Goal: Task Accomplishment & Management: Manage account settings

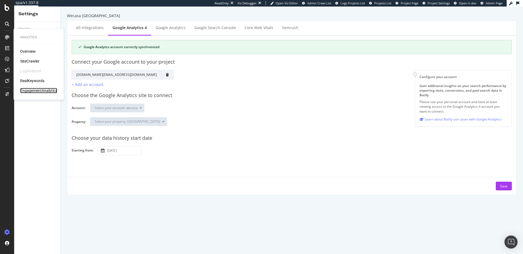
click at [29, 90] on div "EngagementAnalytics" at bounding box center [38, 90] width 37 height 5
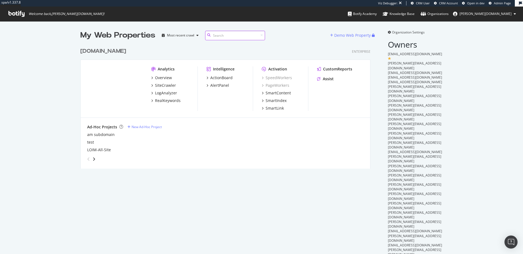
scroll to position [124, 290]
click at [244, 105] on div "Intelligence ActionBoard AlertPanel" at bounding box center [229, 88] width 46 height 45
click at [500, 2] on span "Admin Page" at bounding box center [502, 3] width 17 height 4
click at [167, 76] on div "Overview" at bounding box center [163, 77] width 17 height 5
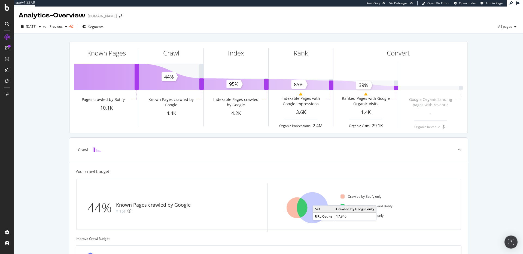
click at [316, 200] on icon at bounding box center [312, 208] width 31 height 31
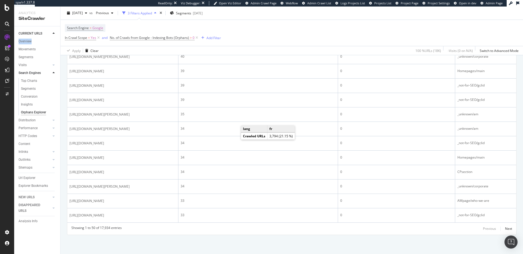
scroll to position [803, 0]
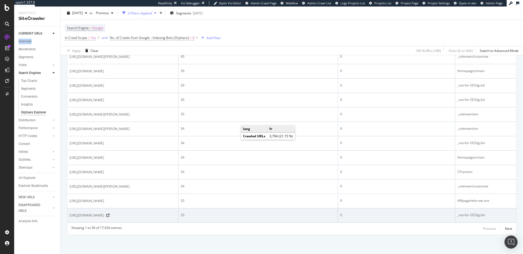
drag, startPoint x: 142, startPoint y: 210, endPoint x: 151, endPoint y: 211, distance: 9.1
click at [104, 213] on span "https://www.lombardodier.com/de/home.html?gclid=EAIaIQobChMI0tqtpeL1-AIVRrrVCh0…" at bounding box center [86, 215] width 35 height 5
copy span "gclid="
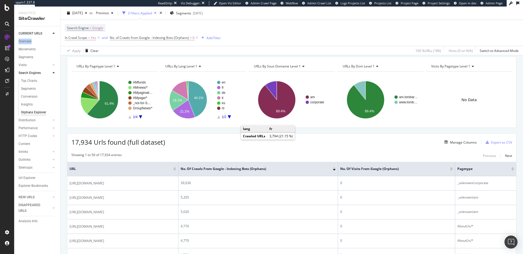
scroll to position [14, 0]
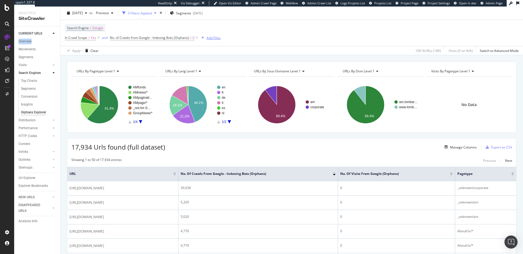
click at [218, 36] on div "Add Filter" at bounding box center [213, 37] width 14 height 5
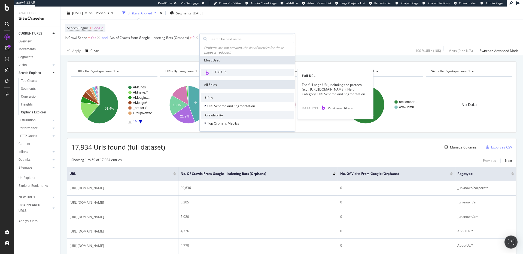
click at [230, 71] on div "Full URL" at bounding box center [247, 72] width 93 height 7
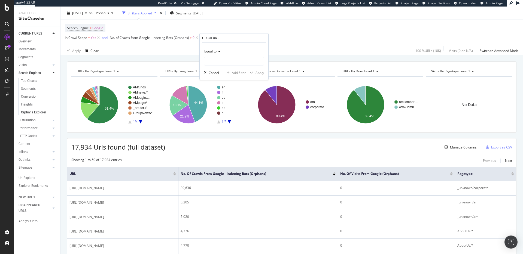
click at [214, 53] on span "Equal to" at bounding box center [210, 51] width 12 height 5
click at [222, 104] on div "Contains" at bounding box center [234, 105] width 58 height 7
click at [217, 61] on input "text" at bounding box center [233, 61] width 59 height 9
paste input "gclid="
type input "gclid="
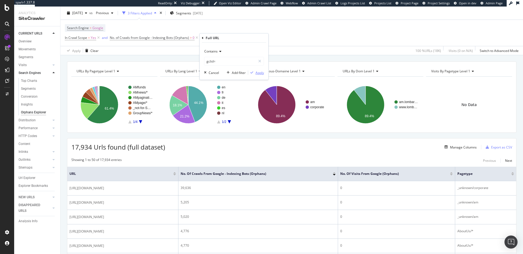
click at [262, 74] on div "Apply" at bounding box center [260, 73] width 8 height 5
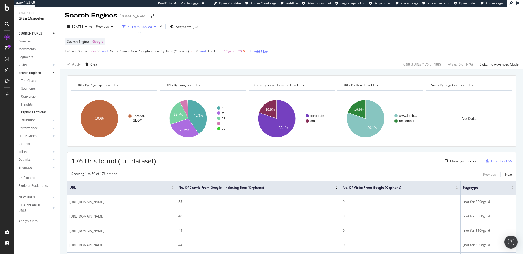
click at [246, 52] on icon at bounding box center [244, 51] width 5 height 5
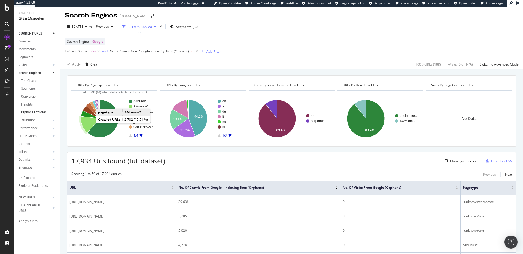
click at [85, 123] on icon "A chart." at bounding box center [90, 125] width 19 height 16
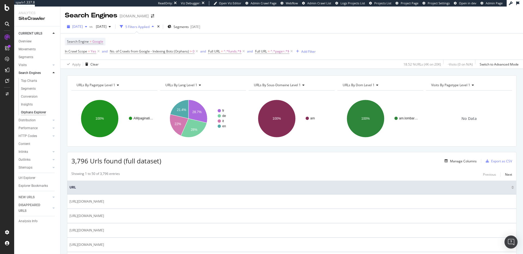
click at [83, 25] on span "2025 Aug. 17th" at bounding box center [77, 26] width 11 height 5
click at [92, 47] on div "2025 Aug. 31st" at bounding box center [87, 46] width 28 height 5
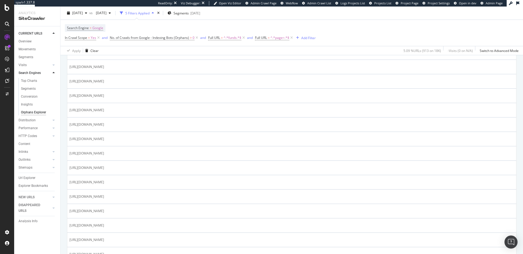
scroll to position [694, 0]
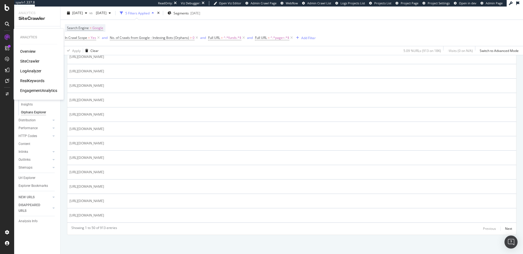
click at [29, 50] on div "Overview" at bounding box center [28, 51] width 16 height 5
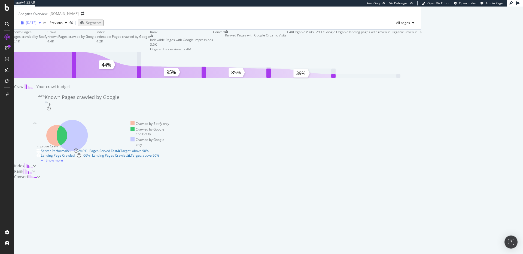
click at [38, 27] on div "2025 Aug. 31st" at bounding box center [31, 23] width 25 height 8
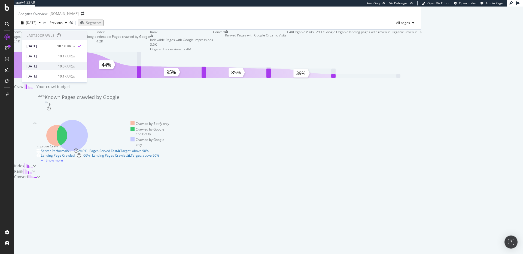
click at [50, 68] on div "2025 Aug. 17th" at bounding box center [40, 66] width 28 height 5
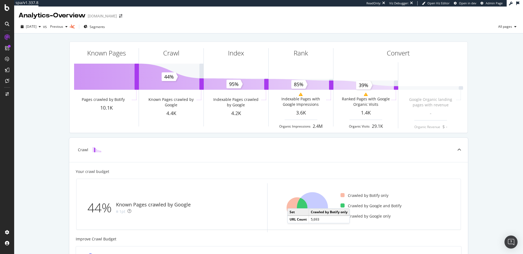
click at [291, 203] on icon at bounding box center [297, 208] width 21 height 21
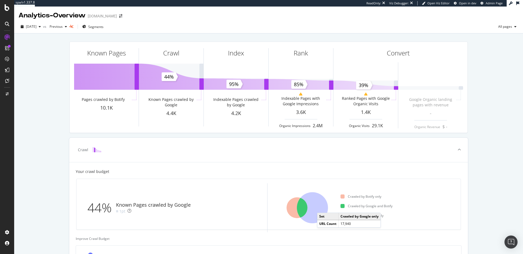
click at [320, 208] on icon at bounding box center [312, 208] width 31 height 31
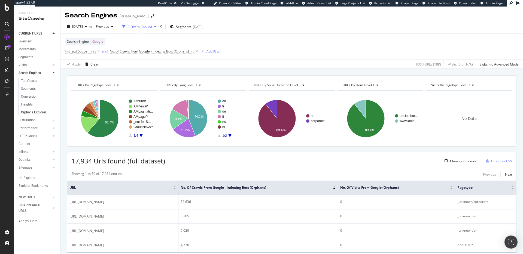
click at [211, 54] on button "Add Filter" at bounding box center [210, 51] width 22 height 7
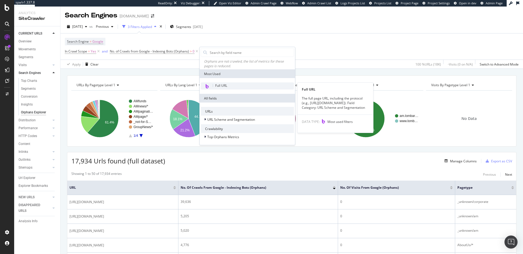
click at [224, 85] on span "Full URL" at bounding box center [221, 85] width 12 height 5
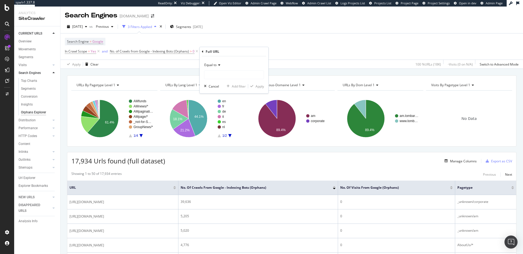
click at [218, 60] on div "Equal to Cancel Add filter Apply" at bounding box center [234, 74] width 69 height 37
click at [217, 63] on span "Equal to" at bounding box center [210, 65] width 12 height 5
click at [225, 127] on span "Doesn't contain" at bounding box center [219, 126] width 24 height 5
click at [208, 77] on input "text" at bounding box center [233, 75] width 59 height 9
type input "?"
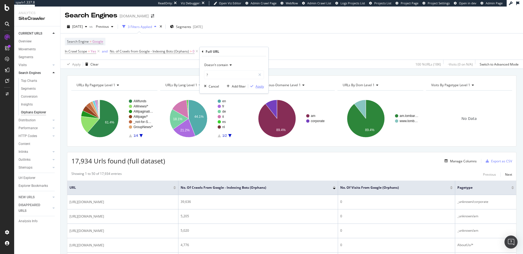
click at [256, 87] on div "Apply" at bounding box center [260, 86] width 8 height 5
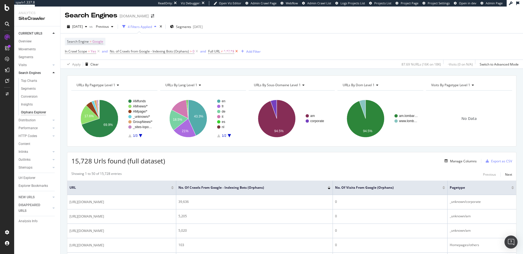
click at [238, 53] on icon at bounding box center [236, 51] width 5 height 5
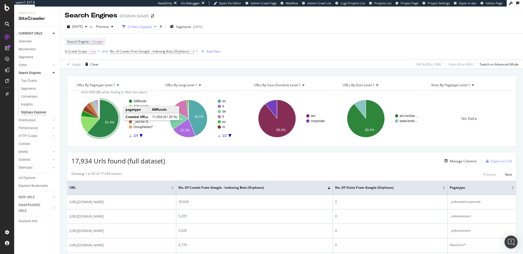
click at [105, 119] on icon "A chart." at bounding box center [102, 119] width 31 height 38
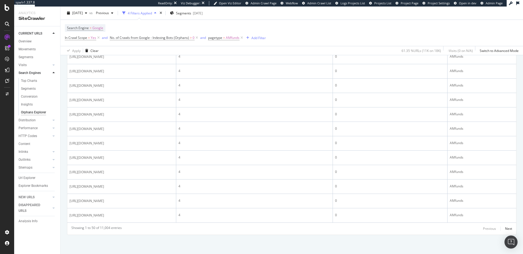
scroll to position [950, 0]
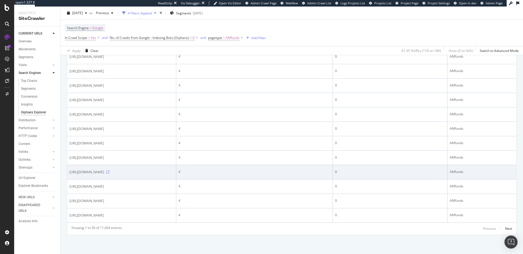
click at [110, 171] on icon at bounding box center [107, 172] width 3 height 3
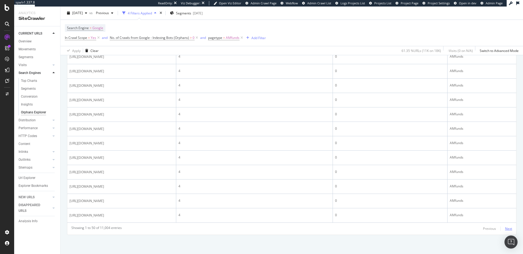
click at [506, 228] on div "Next" at bounding box center [508, 229] width 7 height 5
click at [507, 229] on div "Next" at bounding box center [508, 229] width 7 height 5
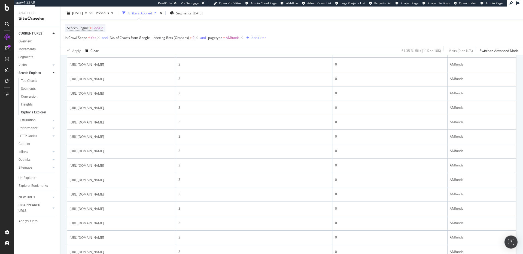
scroll to position [0, 0]
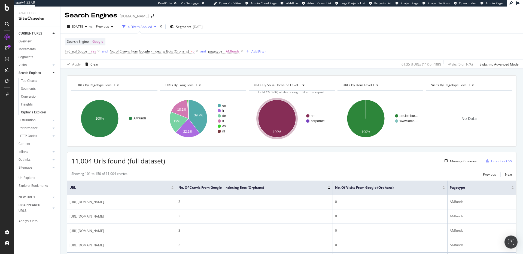
click at [220, 56] on div "Search Engine = Google In Crawl Scope = Yes and No. of Crawls from Google - Ind…" at bounding box center [292, 47] width 454 height 26
click at [221, 52] on span "pagetype" at bounding box center [215, 51] width 14 height 5
click at [218, 62] on span "Equal" at bounding box center [217, 64] width 8 height 5
click at [221, 80] on span "Not Equal" at bounding box center [223, 82] width 15 height 5
click at [261, 97] on icon "button" at bounding box center [260, 95] width 3 height 3
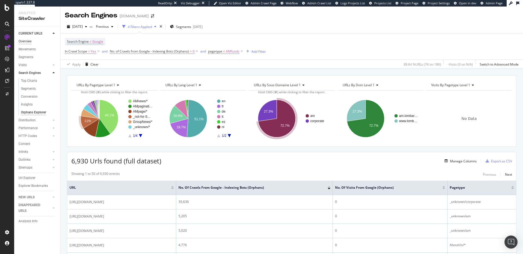
click at [29, 41] on div "Overview" at bounding box center [25, 42] width 13 height 6
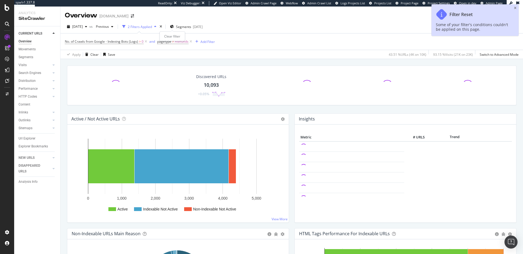
click at [163, 26] on div "times" at bounding box center [161, 26] width 5 height 5
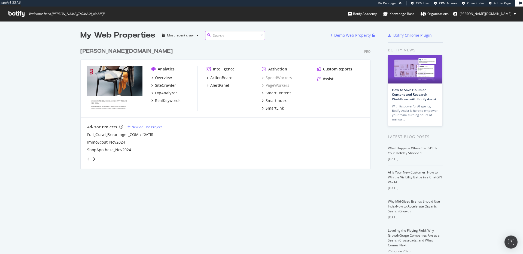
scroll to position [250, 515]
click at [272, 101] on div "SmartIndex" at bounding box center [276, 100] width 21 height 5
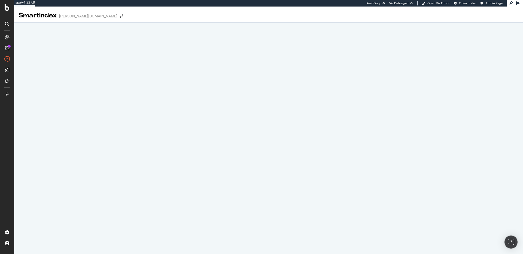
click at [486, 5] on span "Admin Page" at bounding box center [494, 3] width 17 height 4
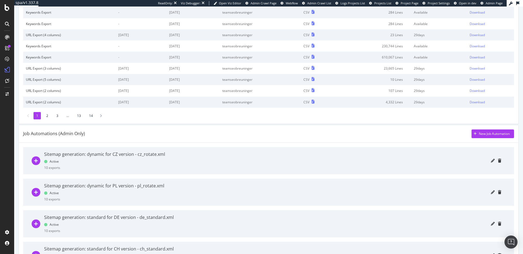
scroll to position [173, 0]
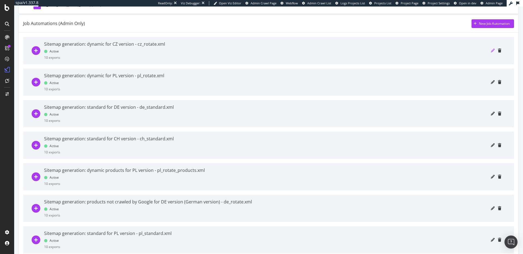
click at [491, 50] on icon "pencil" at bounding box center [493, 51] width 4 height 4
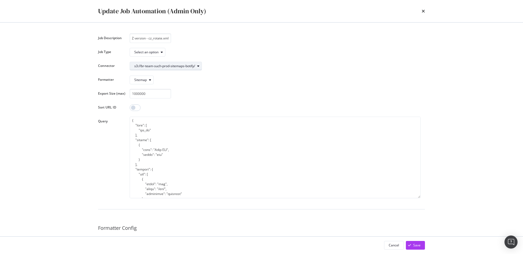
scroll to position [0, 0]
click at [200, 66] on div "modal" at bounding box center [198, 66] width 7 height 3
click at [251, 73] on div "Job Description Sitemap generation: dynamic for CZ version - cz_rotate.xml Job …" at bounding box center [261, 172] width 327 height 276
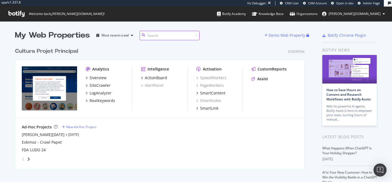
scroll to position [178, 384]
click at [93, 80] on div "Overview" at bounding box center [98, 77] width 17 height 5
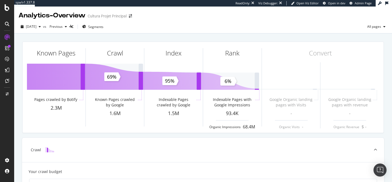
click at [6, 10] on icon at bounding box center [7, 7] width 5 height 7
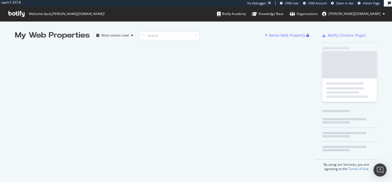
scroll to position [178, 384]
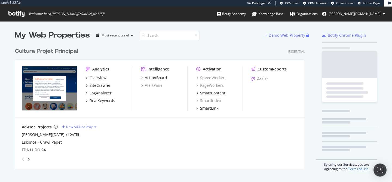
scroll to position [124, 290]
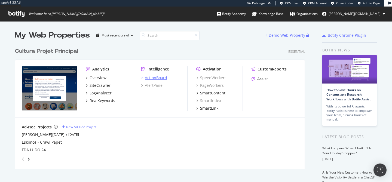
click at [155, 77] on div "ActionBoard" at bounding box center [156, 77] width 22 height 5
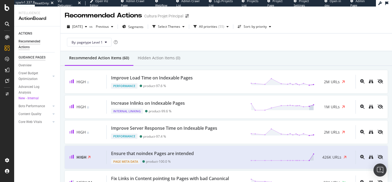
click at [37, 57] on div "GUIDANCE PAGES" at bounding box center [32, 58] width 27 height 6
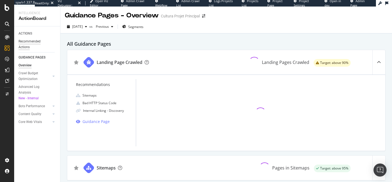
click at [26, 40] on div "Recommended Actions" at bounding box center [35, 44] width 33 height 11
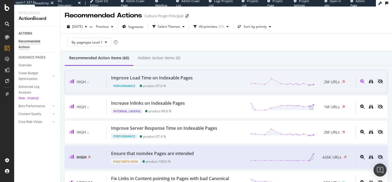
click at [210, 85] on div "Improve Load Time on Indexable Pages Performance product - 97.6 % 2M URLs" at bounding box center [231, 82] width 249 height 14
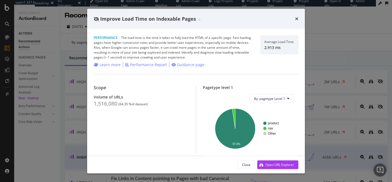
drag, startPoint x: 111, startPoint y: 102, endPoint x: 108, endPoint y: 96, distance: 7.2
click at [110, 102] on div "1,516,080" at bounding box center [106, 104] width 24 height 7
click at [129, 117] on div "Scope Volume of URLs 1,516,080 ( 64.35 % of dataset )" at bounding box center [145, 119] width 102 height 69
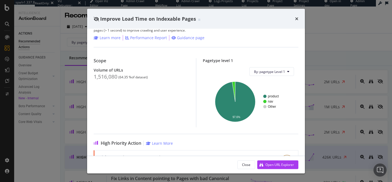
scroll to position [25, 0]
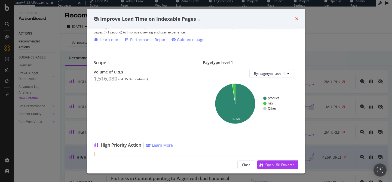
click at [297, 17] on icon "times" at bounding box center [296, 19] width 3 height 4
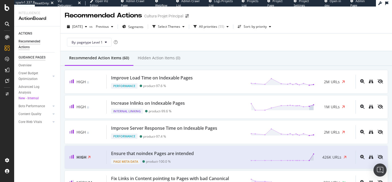
click at [29, 60] on div "GUIDANCE PAGES" at bounding box center [32, 58] width 27 height 6
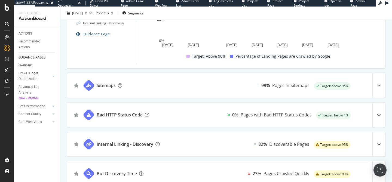
scroll to position [88, 0]
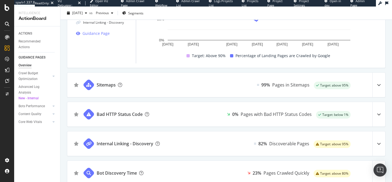
click at [135, 84] on div "Sitemaps 99% Pages in Sitemaps Target: above 95%" at bounding box center [226, 85] width 318 height 25
click at [376, 81] on div at bounding box center [379, 85] width 13 height 25
click at [375, 87] on div at bounding box center [379, 85] width 13 height 25
click at [377, 86] on icon at bounding box center [379, 85] width 4 height 4
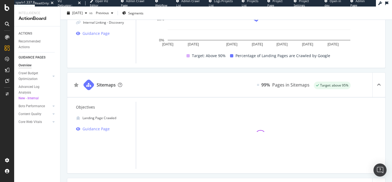
scroll to position [65, 0]
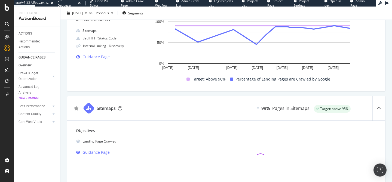
click at [5, 12] on div at bounding box center [7, 91] width 14 height 182
click at [6, 7] on icon at bounding box center [7, 7] width 5 height 7
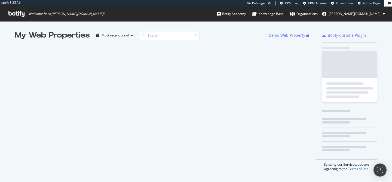
scroll to position [178, 384]
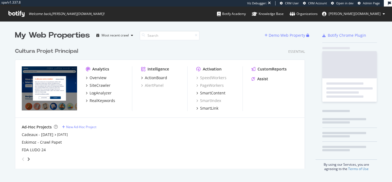
scroll to position [178, 384]
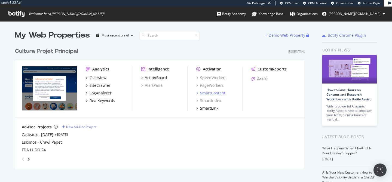
click at [210, 93] on div "SmartContent" at bounding box center [212, 92] width 25 height 5
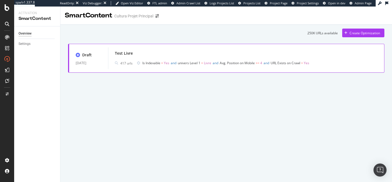
click at [218, 44] on div "Draft [DATE] Test Livre 417 urls Is Indexable = Yes and univers Level 1 = Livre…" at bounding box center [226, 58] width 317 height 29
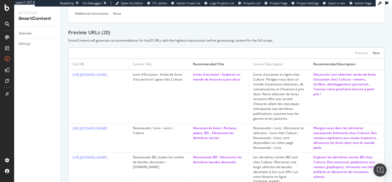
scroll to position [151, 0]
click at [6, 9] on icon at bounding box center [7, 7] width 5 height 7
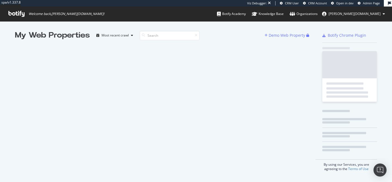
scroll to position [178, 384]
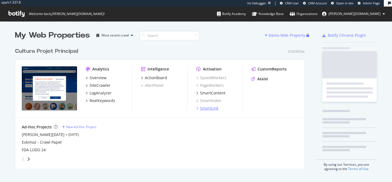
scroll to position [124, 290]
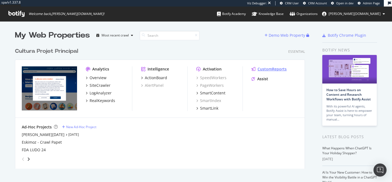
click at [273, 71] on div "CustomReports" at bounding box center [272, 68] width 29 height 5
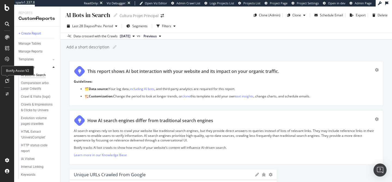
click at [7, 81] on icon at bounding box center [7, 81] width 4 height 4
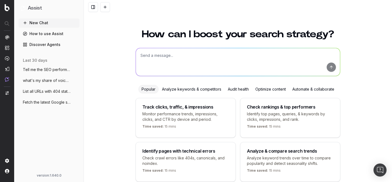
scroll to position [29, 0]
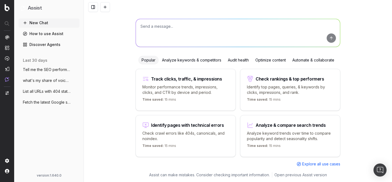
click at [215, 34] on textarea at bounding box center [238, 33] width 204 height 28
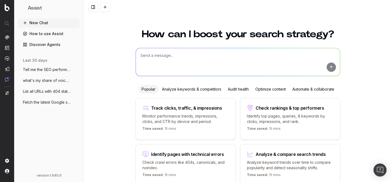
click at [108, 100] on div "How can I boost your search strategy? Popular Analyze keywords & competitors Au…" at bounding box center [238, 114] width 308 height 182
click at [266, 88] on div "Optimize content" at bounding box center [270, 89] width 37 height 9
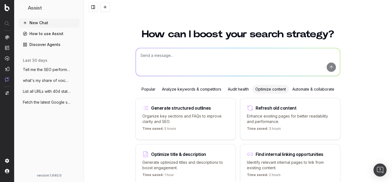
click at [111, 114] on div "How can I boost your search strategy? Popular Analyze keywords & competitors Au…" at bounding box center [238, 114] width 308 height 182
click at [8, 7] on img at bounding box center [7, 7] width 5 height 7
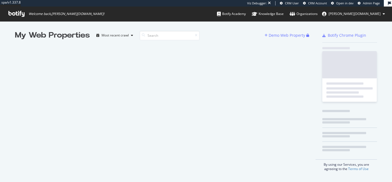
scroll to position [178, 384]
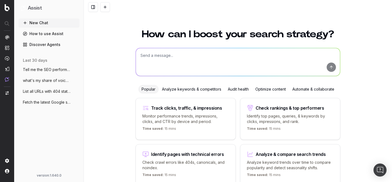
scroll to position [29, 0]
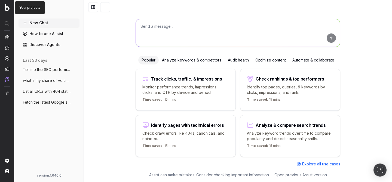
click at [7, 5] on img at bounding box center [7, 7] width 5 height 7
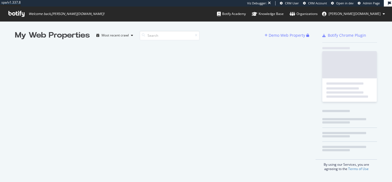
scroll to position [178, 384]
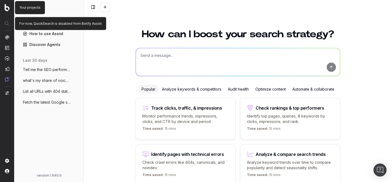
scroll to position [29, 0]
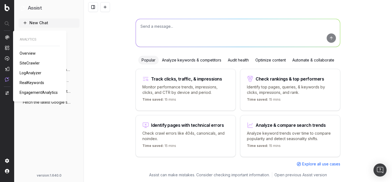
click at [24, 53] on span "Overview" at bounding box center [28, 53] width 16 height 4
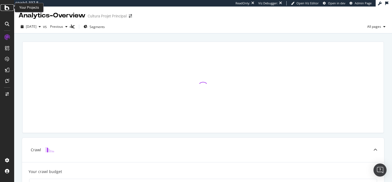
click at [5, 6] on icon at bounding box center [7, 7] width 5 height 7
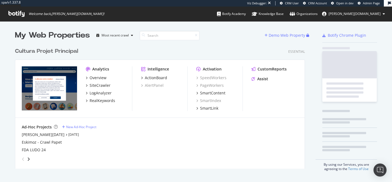
scroll to position [124, 290]
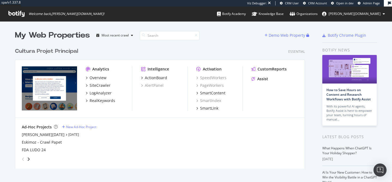
click at [250, 11] on div "spa/v1.337.8 Viz Debugger: CRM User CRM Account Open in dev Admin Page Welcome …" at bounding box center [196, 10] width 392 height 21
click at [230, 43] on div "Cultura Projet Principal Essential Analytics Overview SiteCrawler LogAnalyzer R…" at bounding box center [162, 105] width 294 height 128
click at [284, 12] on div "Knowledge Base" at bounding box center [268, 13] width 32 height 5
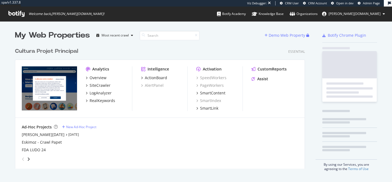
scroll to position [124, 290]
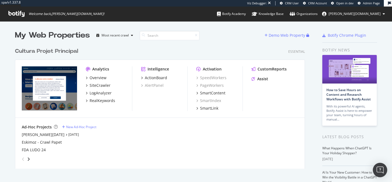
click at [381, 173] on img "Open Intercom Messenger" at bounding box center [380, 170] width 7 height 7
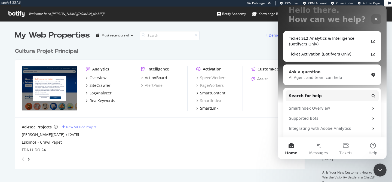
scroll to position [39, 0]
click at [327, 74] on div "Ask a question" at bounding box center [329, 72] width 80 height 6
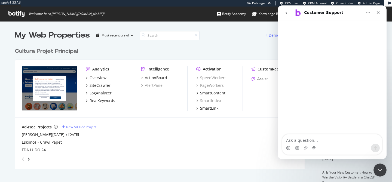
click at [287, 12] on icon "go back" at bounding box center [287, 12] width 2 height 3
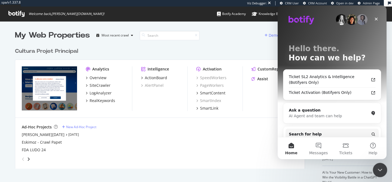
click at [377, 169] on icon "Close Intercom Messenger" at bounding box center [379, 169] width 7 height 7
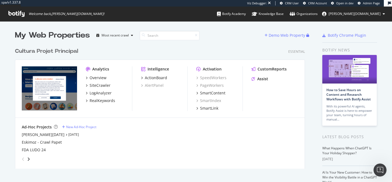
scroll to position [0, 0]
click at [60, 62] on div "Analytics Overview SiteCrawler LogAnalyzer RealKeywords Intelligence ActionBoar…" at bounding box center [160, 89] width 290 height 58
click at [96, 79] on div "Overview" at bounding box center [98, 77] width 17 height 5
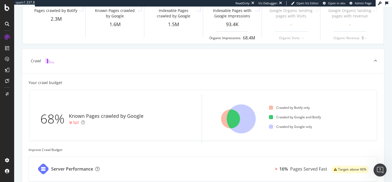
scroll to position [88, 0]
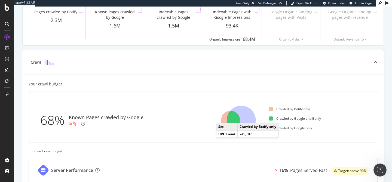
click at [222, 118] on icon at bounding box center [230, 120] width 19 height 19
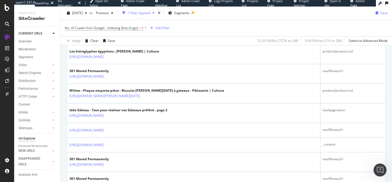
scroll to position [685, 0]
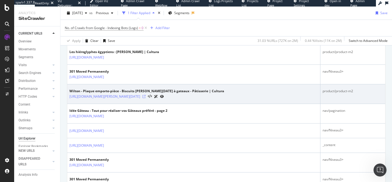
click at [146, 98] on icon at bounding box center [143, 96] width 3 height 3
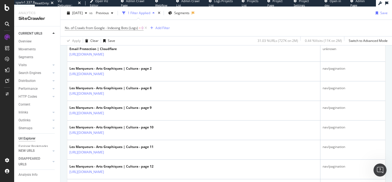
scroll to position [0, 0]
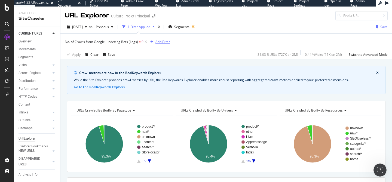
click at [158, 39] on div "Add Filter" at bounding box center [159, 42] width 22 height 6
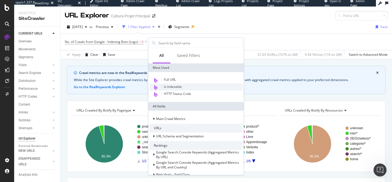
click at [175, 86] on span "Is Indexable" at bounding box center [173, 86] width 18 height 5
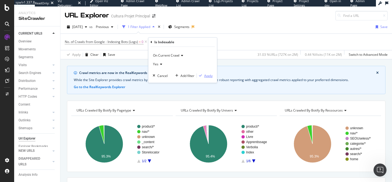
click at [206, 77] on div "Apply" at bounding box center [208, 76] width 8 height 5
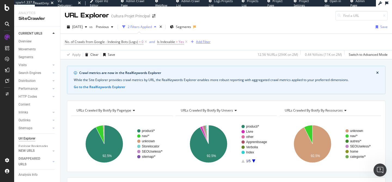
click at [200, 43] on div "Add Filter" at bounding box center [203, 41] width 14 height 5
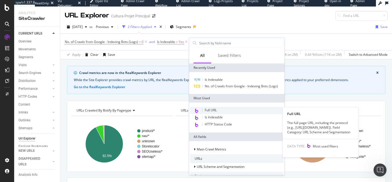
click at [220, 112] on div "Full URL" at bounding box center [236, 110] width 93 height 7
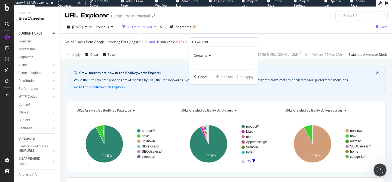
click at [202, 56] on span "Contains" at bounding box center [200, 55] width 13 height 5
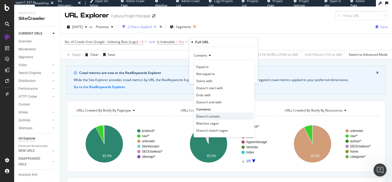
click at [212, 116] on span "Doesn't contain" at bounding box center [208, 116] width 24 height 5
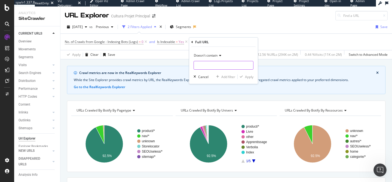
click at [206, 67] on input "text" at bounding box center [223, 65] width 59 height 9
type input "page="
click at [245, 79] on button "Apply" at bounding box center [246, 76] width 16 height 5
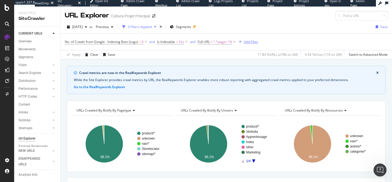
click at [247, 44] on div "Add Filter" at bounding box center [251, 41] width 14 height 5
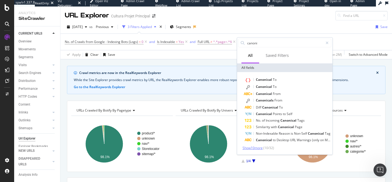
type input "canoni"
click at [259, 148] on span "Show 10 more" at bounding box center [253, 148] width 20 height 5
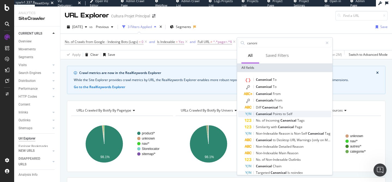
click at [273, 116] on span "Canonical" at bounding box center [264, 114] width 17 height 5
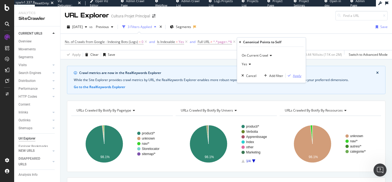
click at [294, 76] on div "Apply" at bounding box center [297, 76] width 8 height 5
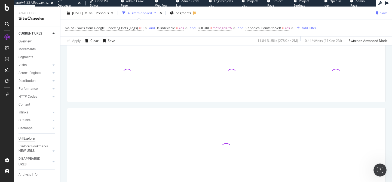
scroll to position [96, 0]
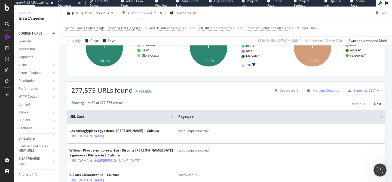
click at [317, 91] on div "Manage Columns" at bounding box center [326, 90] width 27 height 5
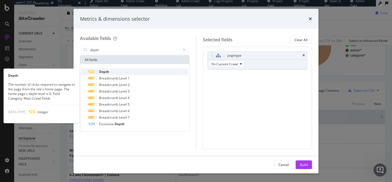
click at [101, 71] on span "Depth" at bounding box center [104, 71] width 10 height 5
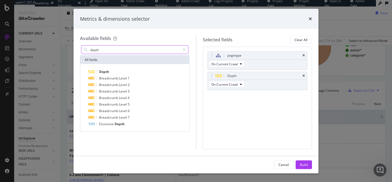
click at [119, 49] on input "depth" at bounding box center [135, 50] width 91 height 8
type input "f"
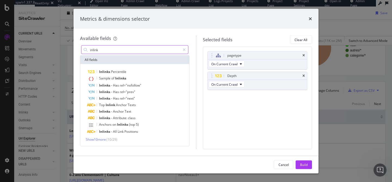
click at [108, 50] on input "inlink" at bounding box center [135, 50] width 91 height 8
type input "i"
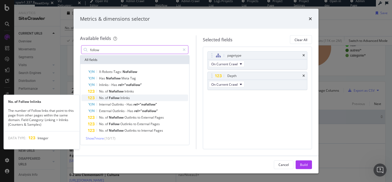
type input "follow"
click at [132, 98] on div "No. of Follow Inlinks" at bounding box center [138, 98] width 100 height 7
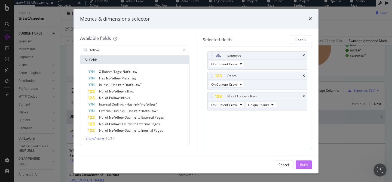
click at [303, 165] on div "Build" at bounding box center [304, 164] width 8 height 5
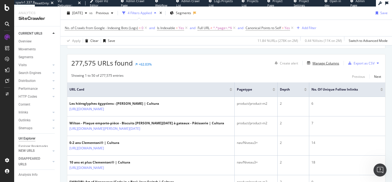
scroll to position [125, 0]
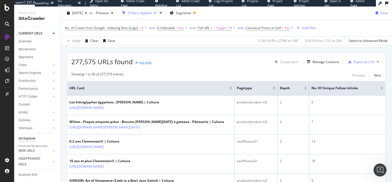
click at [304, 89] on div at bounding box center [305, 89] width 3 height 1
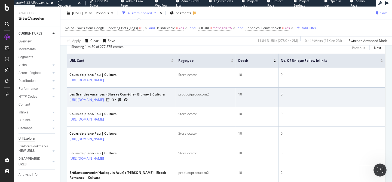
scroll to position [153, 0]
drag, startPoint x: 280, startPoint y: 110, endPoint x: 295, endPoint y: 110, distance: 14.7
click at [295, 107] on td "0" at bounding box center [332, 97] width 107 height 20
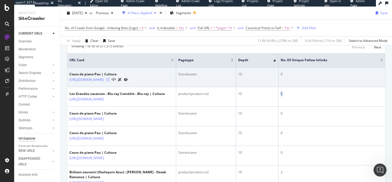
click at [110, 81] on icon at bounding box center [107, 79] width 3 height 3
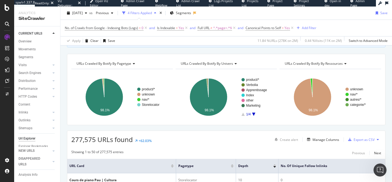
scroll to position [48, 0]
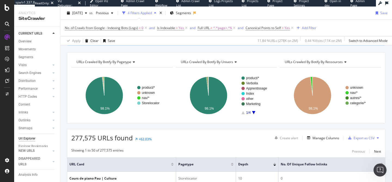
click at [132, 63] on icon at bounding box center [133, 61] width 4 height 3
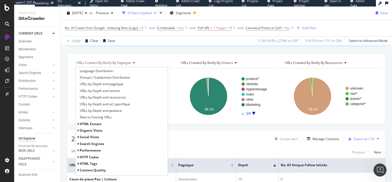
scroll to position [111, 0]
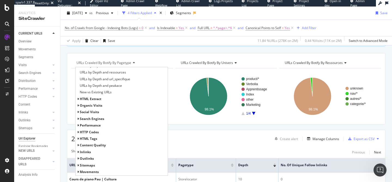
click at [170, 75] on rect "A chart." at bounding box center [121, 96] width 100 height 47
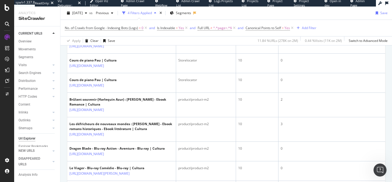
scroll to position [0, 0]
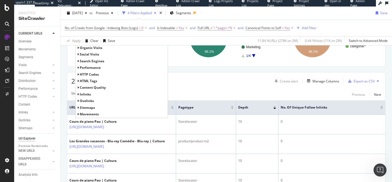
scroll to position [106, 0]
click at [320, 82] on div "Manage Columns" at bounding box center [326, 80] width 27 height 5
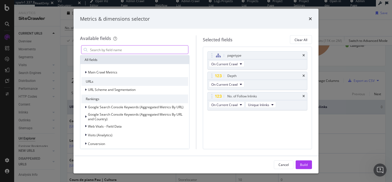
click at [122, 51] on input "modal" at bounding box center [139, 50] width 99 height 8
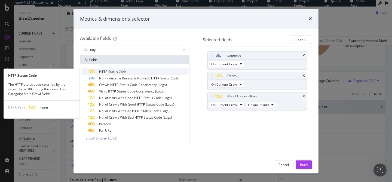
type input "http"
click at [127, 70] on div "HTTP Status Code" at bounding box center [138, 72] width 100 height 7
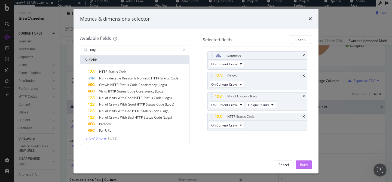
click at [305, 165] on div "Build" at bounding box center [304, 164] width 8 height 5
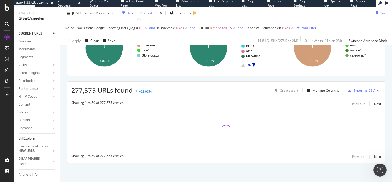
scroll to position [96, 0]
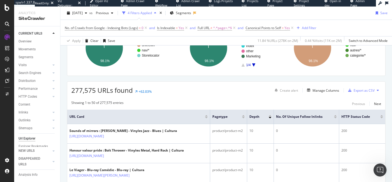
click at [376, 90] on button at bounding box center [378, 90] width 7 height 9
click at [209, 83] on div "277,575 URLs found +62.03% Create alert Manage Columns Export as CSV" at bounding box center [226, 88] width 318 height 13
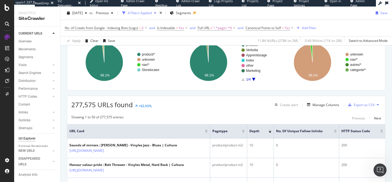
scroll to position [0, 0]
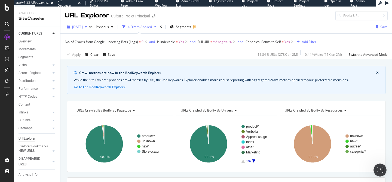
click at [83, 25] on span "2025 Aug. 11th" at bounding box center [77, 27] width 11 height 5
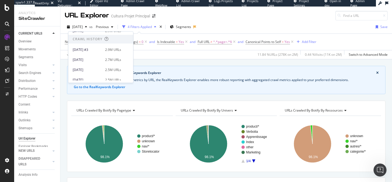
scroll to position [160, 0]
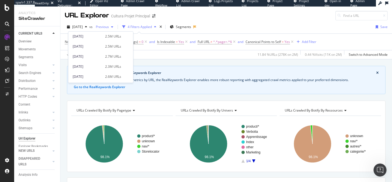
click at [116, 29] on div "Previous" at bounding box center [105, 27] width 22 height 8
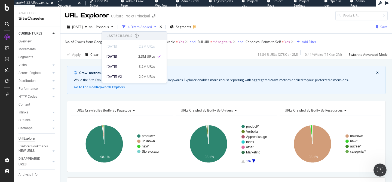
click at [168, 14] on div "URL Explorer Cultura Projet Principal" at bounding box center [226, 14] width 332 height 14
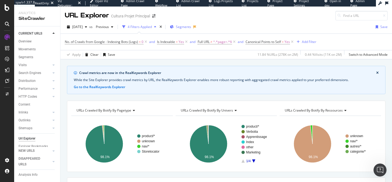
click at [174, 27] on icon "button" at bounding box center [172, 26] width 4 height 3
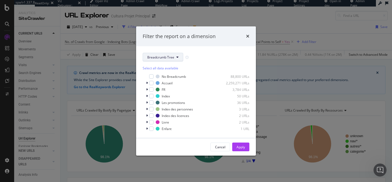
click at [173, 57] on span "Breadcrumb Tree" at bounding box center [160, 57] width 27 height 5
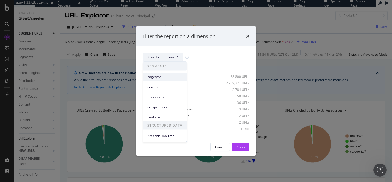
click at [171, 77] on span "pagetype" at bounding box center [164, 76] width 35 height 5
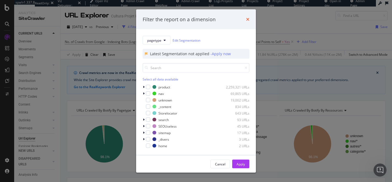
click at [248, 19] on icon "times" at bounding box center [247, 19] width 3 height 4
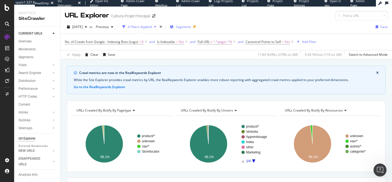
click at [191, 26] on span "Segments" at bounding box center [183, 27] width 15 height 5
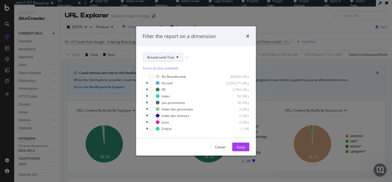
click at [167, 56] on span "Breadcrumb Tree" at bounding box center [160, 57] width 27 height 5
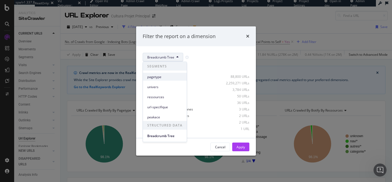
click at [163, 76] on span "pagetype" at bounding box center [164, 76] width 35 height 5
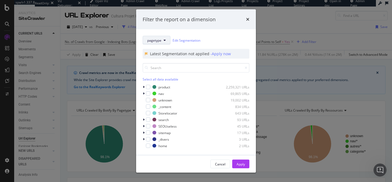
click at [160, 39] on span "pagetype" at bounding box center [154, 40] width 14 height 5
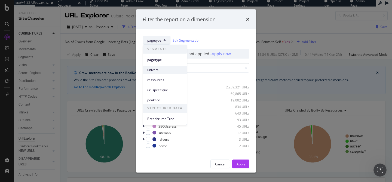
click at [166, 67] on div "univers" at bounding box center [165, 70] width 44 height 8
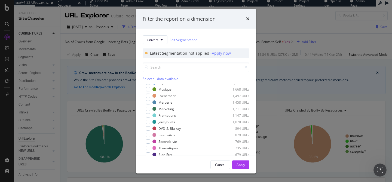
scroll to position [0, 0]
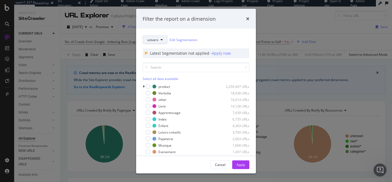
click at [158, 37] on span "univers" at bounding box center [152, 39] width 11 height 5
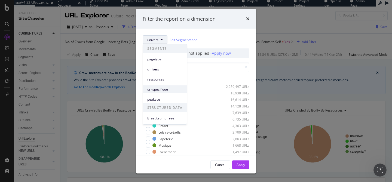
click at [169, 91] on span "url-specifique" at bounding box center [164, 89] width 35 height 5
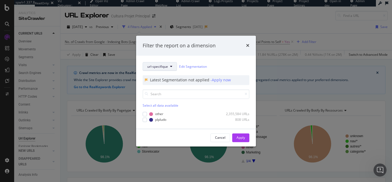
click at [164, 68] on span "url-specifique" at bounding box center [157, 66] width 21 height 5
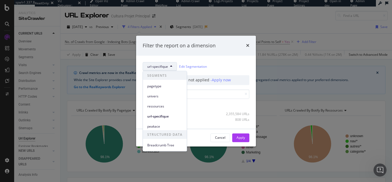
click at [227, 67] on div "url-specifique Edit Segmentation" at bounding box center [196, 66] width 107 height 9
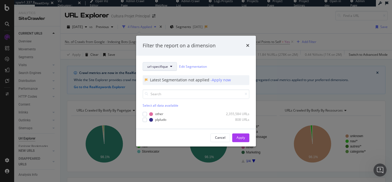
click at [164, 66] on span "url-specifique" at bounding box center [157, 66] width 21 height 5
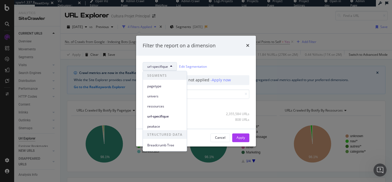
click at [223, 61] on div "url-specifique Edit Segmentation Latest Segmentation not applied - Apply now Se…" at bounding box center [196, 92] width 120 height 73
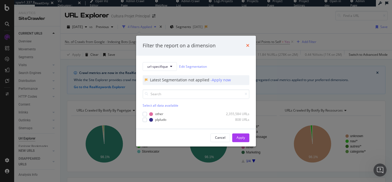
click at [249, 45] on icon "times" at bounding box center [247, 46] width 3 height 4
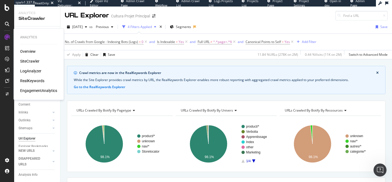
click at [27, 49] on div "Overview" at bounding box center [28, 51] width 16 height 5
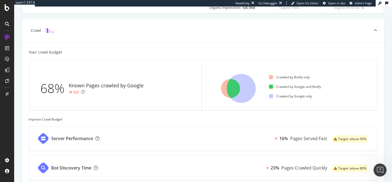
scroll to position [138, 0]
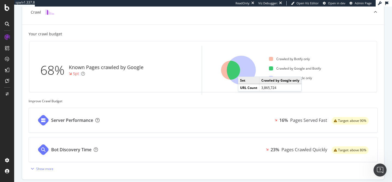
click at [244, 71] on icon at bounding box center [241, 70] width 29 height 29
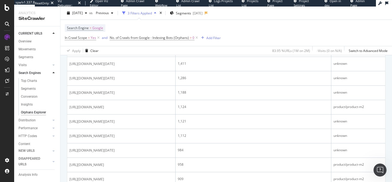
scroll to position [498, 0]
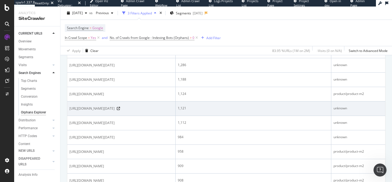
drag, startPoint x: 108, startPoint y: 115, endPoint x: 115, endPoint y: 115, distance: 6.5
click at [115, 111] on span "https://www.cultura.com/api/delay-for-delivery?availabilityDate=2025-09-30" at bounding box center [91, 108] width 45 height 5
copy span "api/"
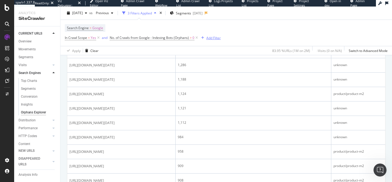
click at [212, 38] on div "Add Filter" at bounding box center [213, 37] width 14 height 5
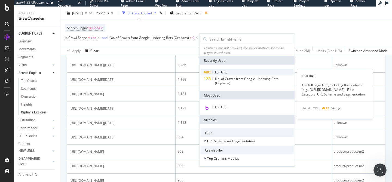
click at [223, 74] on span "Full URL" at bounding box center [221, 72] width 12 height 5
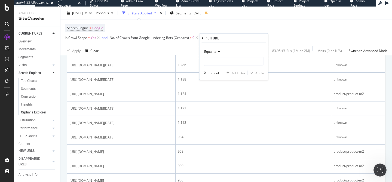
click at [211, 51] on span "Equal to" at bounding box center [210, 51] width 12 height 5
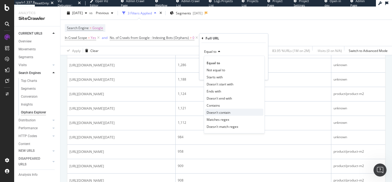
click at [226, 111] on span "Doesn't contain" at bounding box center [219, 112] width 24 height 5
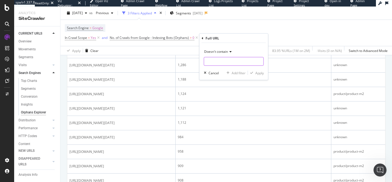
click at [221, 60] on input "text" at bounding box center [233, 61] width 59 height 9
paste input "api/"
type input "api/"
click at [257, 74] on div "Apply" at bounding box center [260, 73] width 8 height 5
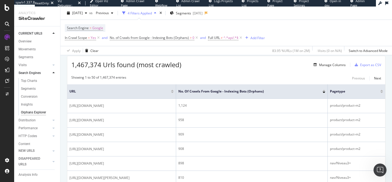
scroll to position [97, 0]
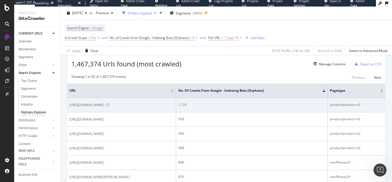
click at [110, 107] on icon at bounding box center [107, 105] width 3 height 3
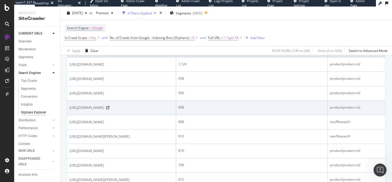
scroll to position [108, 0]
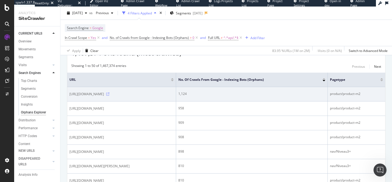
click at [110, 96] on icon at bounding box center [107, 94] width 3 height 3
drag, startPoint x: 178, startPoint y: 94, endPoint x: 196, endPoint y: 94, distance: 17.2
click at [196, 94] on div "1,124" at bounding box center [251, 94] width 147 height 5
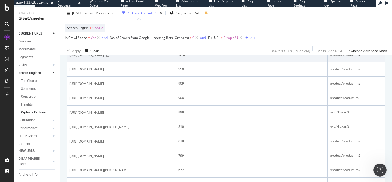
scroll to position [0, 0]
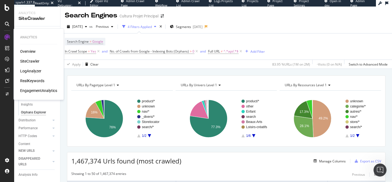
click at [26, 53] on div "Overview" at bounding box center [28, 51] width 16 height 5
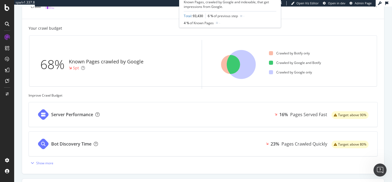
scroll to position [218, 0]
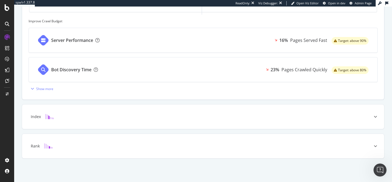
click at [162, 44] on div "Server Performance 16% Pages Served Fast Target: above 90%" at bounding box center [203, 40] width 349 height 25
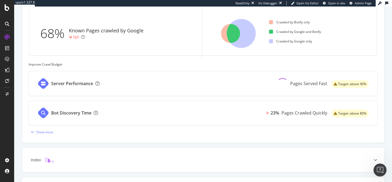
scroll to position [175, 0]
click at [44, 136] on button "Show more" at bounding box center [41, 131] width 25 height 9
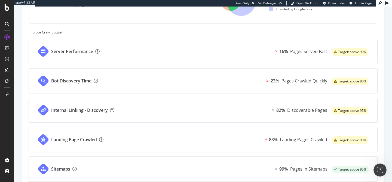
scroll to position [207, 0]
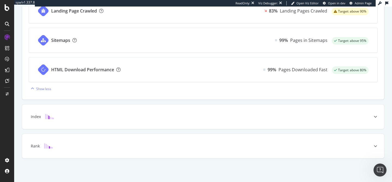
click at [152, 120] on div "Index" at bounding box center [203, 117] width 362 height 25
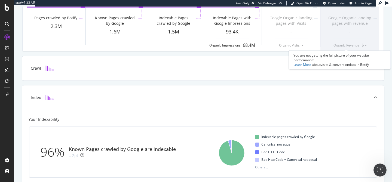
scroll to position [85, 0]
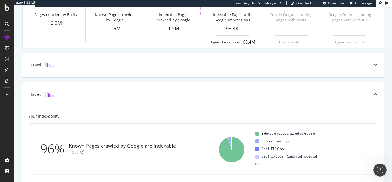
click at [186, 69] on div "Crawl" at bounding box center [203, 65] width 362 height 25
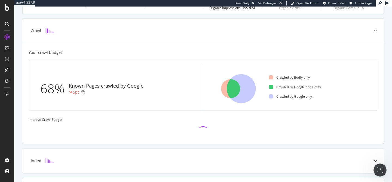
scroll to position [131, 0]
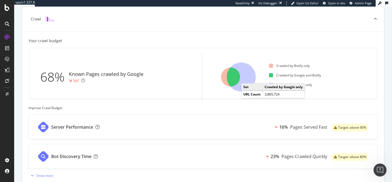
click at [247, 78] on icon at bounding box center [241, 77] width 29 height 29
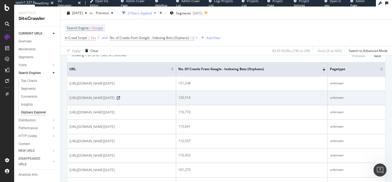
scroll to position [120, 0]
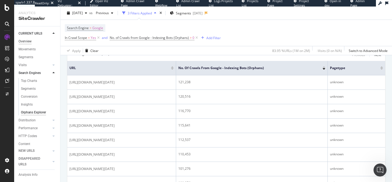
click at [26, 42] on div "Overview" at bounding box center [25, 42] width 13 height 6
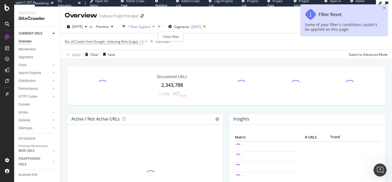
click at [160, 26] on icon "times" at bounding box center [159, 26] width 2 height 3
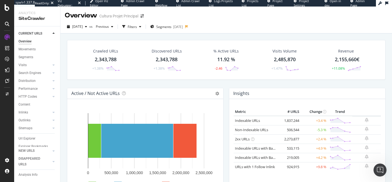
click at [138, 59] on div "Discovered URLs 2,343,788 +1.38%" at bounding box center [167, 60] width 62 height 28
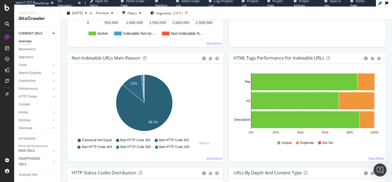
scroll to position [151, 0]
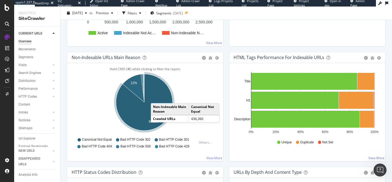
click at [156, 98] on icon "A chart." at bounding box center [144, 102] width 57 height 57
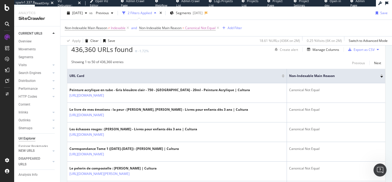
scroll to position [146, 0]
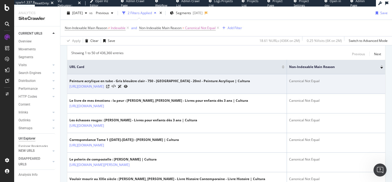
drag, startPoint x: 209, startPoint y: 135, endPoint x: 224, endPoint y: 95, distance: 42.2
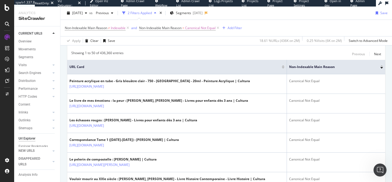
click at [234, 56] on div "Showing 1 to 50 of 436,360 entries Previous Next" at bounding box center [226, 54] width 318 height 7
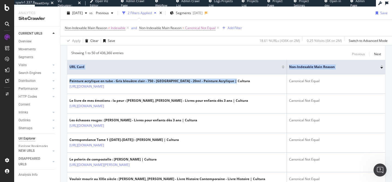
drag, startPoint x: 253, startPoint y: 83, endPoint x: 229, endPoint y: 58, distance: 33.9
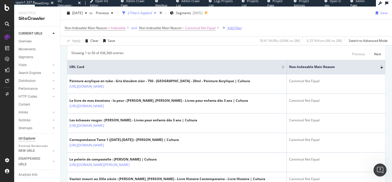
click at [233, 31] on div "Add Filter" at bounding box center [231, 28] width 22 height 6
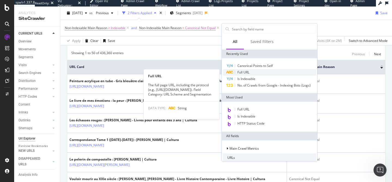
click at [253, 70] on div "Full URL" at bounding box center [269, 72] width 93 height 7
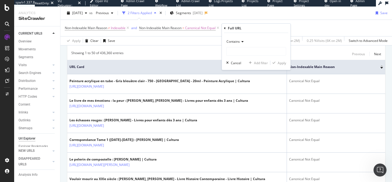
click at [239, 40] on span "Contains" at bounding box center [233, 41] width 13 height 5
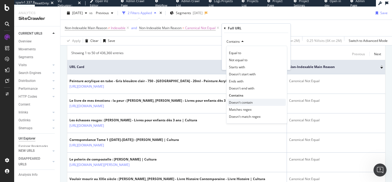
click at [241, 104] on span "Doesn't contain" at bounding box center [241, 102] width 24 height 5
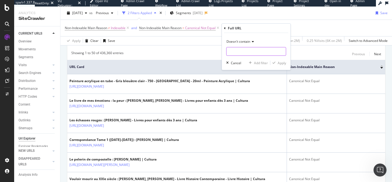
click at [239, 55] on input "text" at bounding box center [256, 51] width 59 height 9
type input "?mkpOffer"
click at [276, 62] on div "button" at bounding box center [274, 62] width 7 height 3
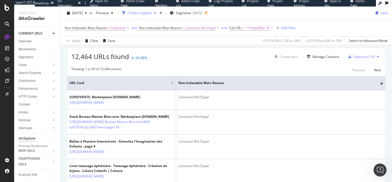
scroll to position [130, 0]
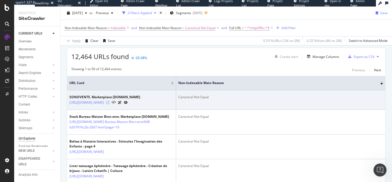
click at [110, 104] on icon at bounding box center [107, 102] width 3 height 3
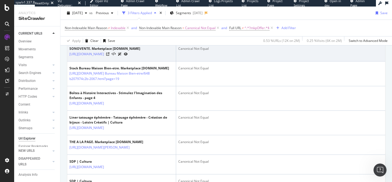
scroll to position [179, 0]
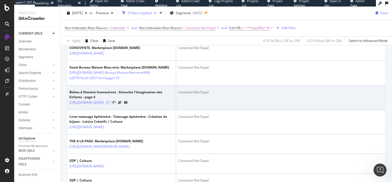
click at [110, 104] on icon at bounding box center [107, 102] width 3 height 3
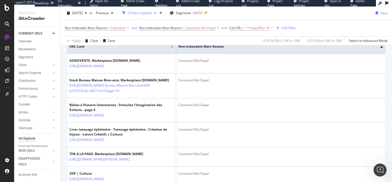
scroll to position [0, 0]
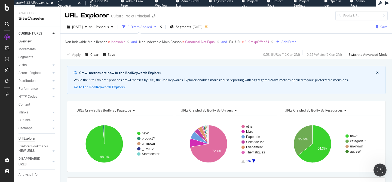
click at [25, 41] on div "Overview" at bounding box center [25, 42] width 13 height 6
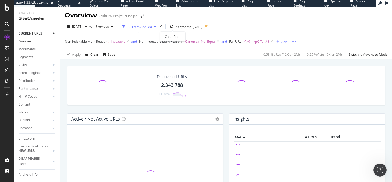
click at [163, 27] on div "times" at bounding box center [161, 26] width 5 height 5
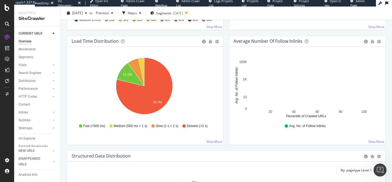
scroll to position [397, 0]
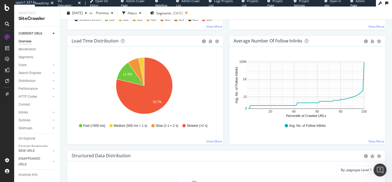
click at [347, 61] on icon "20 40 60 80 100 0 10 1K 100K Percentile of Crawled URLs Avg. No. of Follow Inli…" at bounding box center [306, 86] width 145 height 63
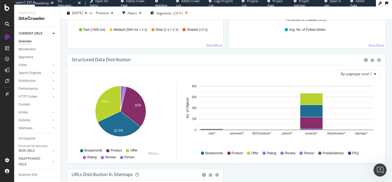
scroll to position [493, 0]
drag, startPoint x: 206, startPoint y: 136, endPoint x: 381, endPoint y: 131, distance: 174.9
click at [381, 131] on div "By: pagetype Level 1 Hold CMD (⌘) while clicking to filter the report. 32% 32% …" at bounding box center [226, 115] width 318 height 98
click at [360, 136] on icon "nav/* unknown/* SEOUseless/* _divers/* product/* Storelocator/* sitemap/* 0 2M …" at bounding box center [280, 114] width 194 height 63
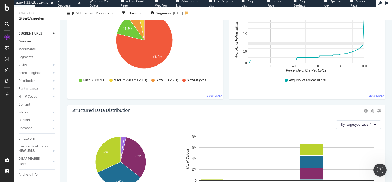
scroll to position [615, 0]
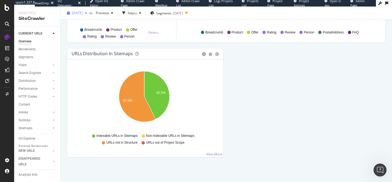
click at [77, 14] on span "2025 Aug. 11th" at bounding box center [77, 13] width 11 height 5
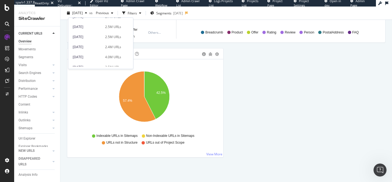
scroll to position [104, 0]
click at [94, 37] on div "2024 Aug. 12th" at bounding box center [87, 37] width 29 height 5
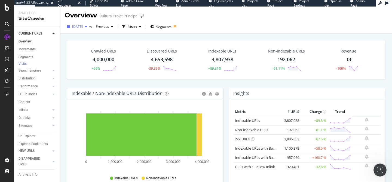
click at [79, 29] on div "2024 Aug. 12th" at bounding box center [77, 27] width 25 height 8
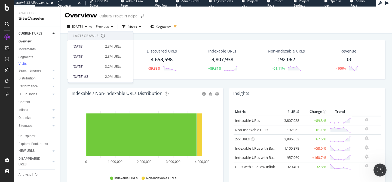
click at [103, 39] on span "Last 5 Crawls" at bounding box center [100, 36] width 65 height 9
click at [96, 45] on div "2025 Aug. 11th" at bounding box center [87, 46] width 29 height 5
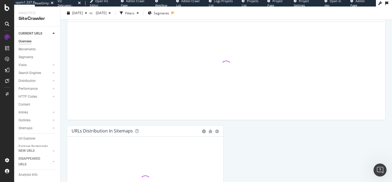
scroll to position [615, 0]
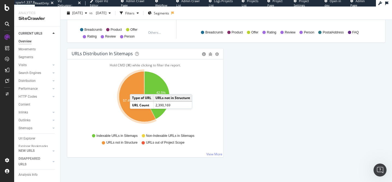
click at [135, 89] on icon "A chart." at bounding box center [137, 96] width 37 height 51
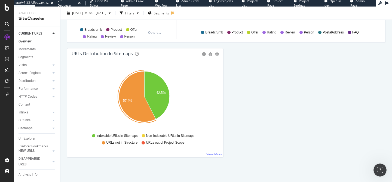
click at [102, 92] on icon "42.5% 57.4%" at bounding box center [144, 99] width 145 height 63
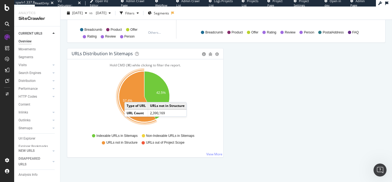
click at [130, 97] on icon "A chart." at bounding box center [137, 96] width 37 height 51
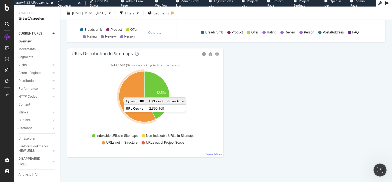
click at [129, 92] on icon "A chart." at bounding box center [137, 96] width 37 height 51
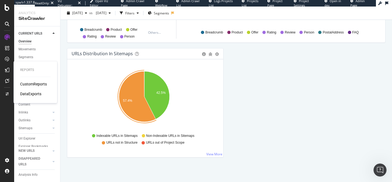
click at [35, 93] on div "DataExports" at bounding box center [30, 93] width 21 height 5
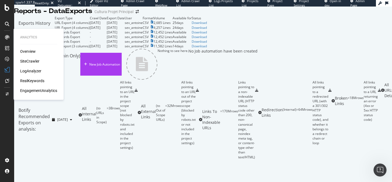
click at [31, 62] on div "SiteCrawler" at bounding box center [29, 61] width 19 height 5
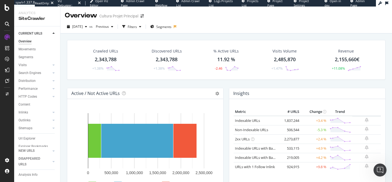
click at [67, 90] on div "Active / Not Active URLs Chart (by Value) Chart (by Percentage) Table Expand Ex…" at bounding box center [145, 93] width 156 height 11
click at [29, 50] on div "Movements" at bounding box center [27, 50] width 17 height 6
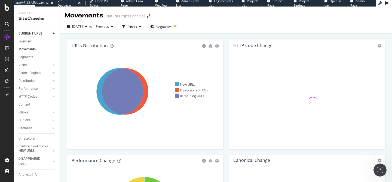
click at [156, 91] on icon at bounding box center [123, 91] width 103 height 63
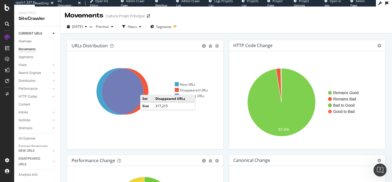
click at [146, 90] on icon at bounding box center [125, 91] width 47 height 47
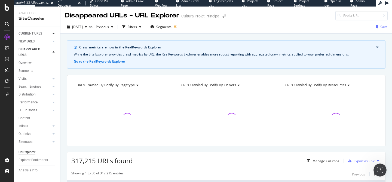
click at [54, 33] on icon at bounding box center [54, 33] width 2 height 3
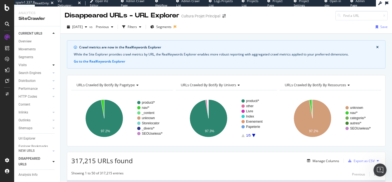
click at [53, 64] on icon at bounding box center [54, 64] width 2 height 3
click at [31, 79] on div "Orphan URLs" at bounding box center [30, 81] width 19 height 6
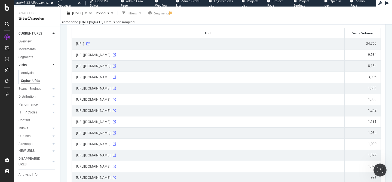
scroll to position [77, 0]
click at [116, 101] on icon at bounding box center [114, 99] width 3 height 3
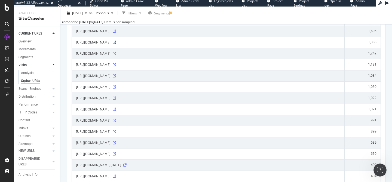
scroll to position [135, 0]
click at [126, 89] on div "https://occasion.cultura.com/" at bounding box center [208, 86] width 265 height 5
click at [116, 88] on icon at bounding box center [114, 86] width 3 height 3
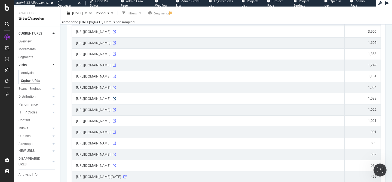
scroll to position [0, 0]
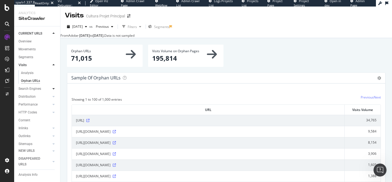
click at [53, 89] on icon at bounding box center [54, 88] width 2 height 3
click at [37, 113] on div "Orphans Explorer" at bounding box center [33, 113] width 25 height 6
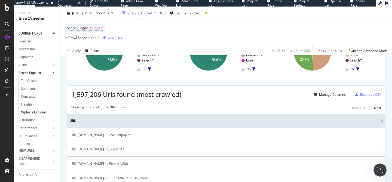
scroll to position [95, 0]
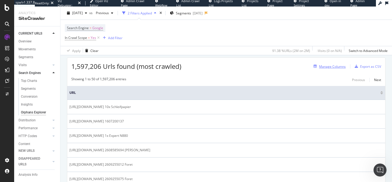
click at [328, 68] on div "Manage Columns" at bounding box center [332, 66] width 27 height 5
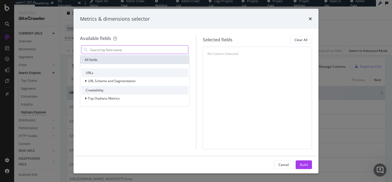
click at [153, 48] on input "modal" at bounding box center [139, 50] width 99 height 8
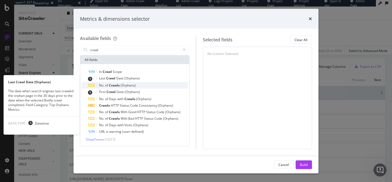
type input "crawl"
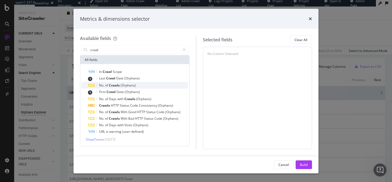
click at [126, 85] on span "(Orphans)" at bounding box center [128, 85] width 15 height 5
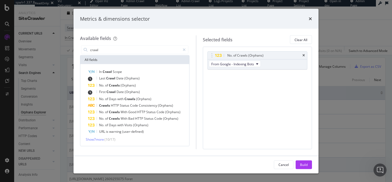
click at [299, 162] on button "Build" at bounding box center [304, 164] width 16 height 9
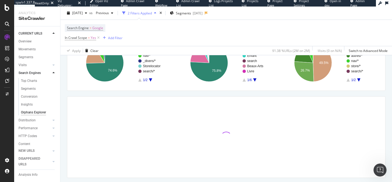
scroll to position [71, 0]
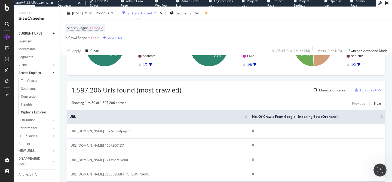
click at [381, 118] on div at bounding box center [382, 117] width 3 height 1
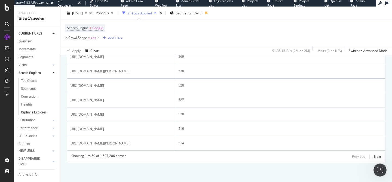
scroll to position [824, 0]
drag, startPoint x: 178, startPoint y: 114, endPoint x: 187, endPoint y: 114, distance: 9.5
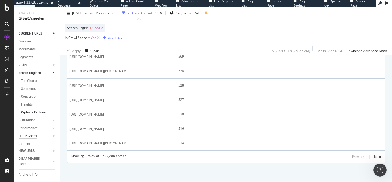
scroll to position [52, 0]
click at [26, 129] on div "Url Explorer" at bounding box center [27, 132] width 17 height 6
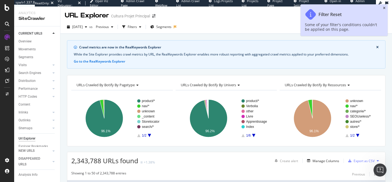
click at [385, 8] on icon "close toast" at bounding box center [384, 8] width 2 height 3
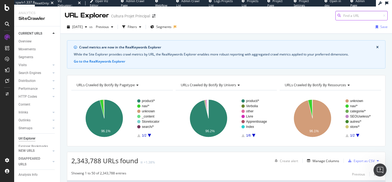
click at [366, 16] on input at bounding box center [362, 16] width 52 height 10
paste input "https://www.cultura.com/p-ds-decouverte-programme-d-entrainement-0045496443344.…"
type input "https://www.cultura.com/p-ds-decouverte-programme-d-entrainement-0045496443344.…"
click at [227, 26] on div "2025 Aug. 11th vs Previous Filters Segments Save" at bounding box center [226, 28] width 332 height 11
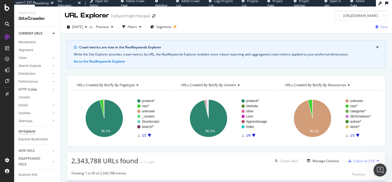
scroll to position [0, 0]
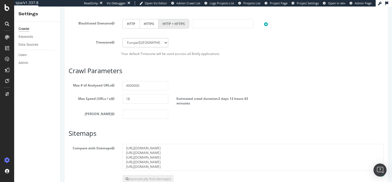
scroll to position [291, 0]
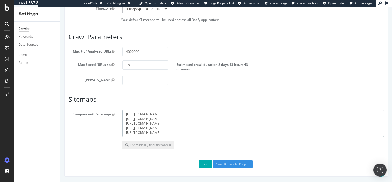
click at [186, 132] on textarea "[URL][DOMAIN_NAME] [URL][DOMAIN_NAME] [URL][DOMAIN_NAME] [URL][DOMAIN_NAME] [UR…" at bounding box center [254, 123] width 262 height 27
